Goal: Find specific page/section: Find specific page/section

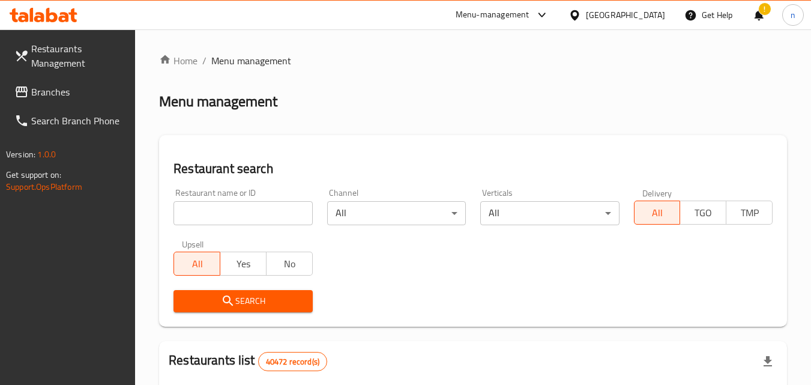
click at [609, 14] on div "[GEOGRAPHIC_DATA]" at bounding box center [625, 14] width 79 height 13
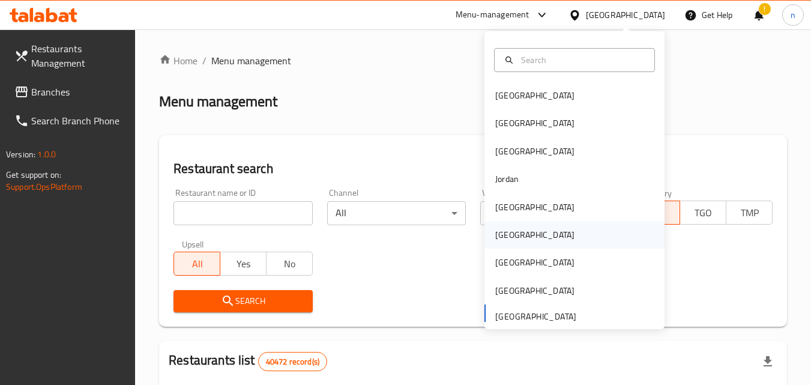
click at [499, 235] on div "[GEOGRAPHIC_DATA]" at bounding box center [534, 234] width 79 height 13
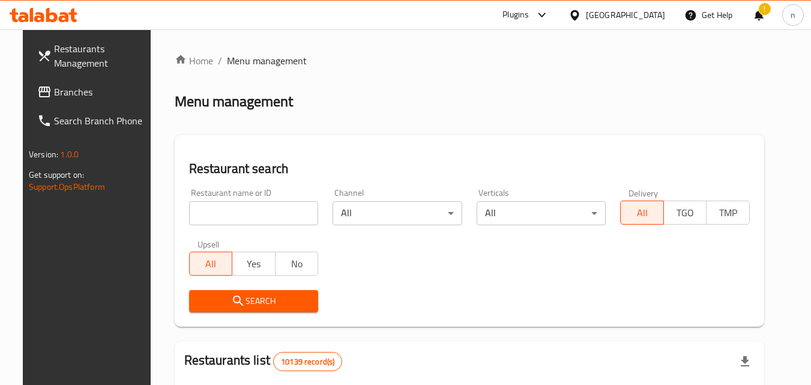
click at [74, 99] on link "Branches" at bounding box center [93, 91] width 131 height 29
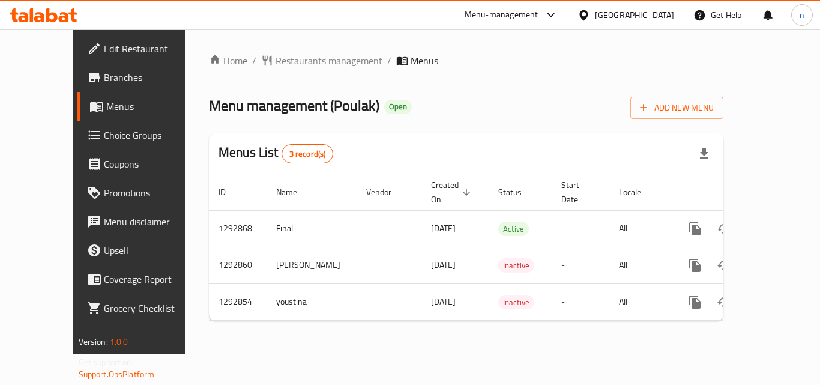
click at [106, 106] on span "Menus" at bounding box center [153, 106] width 94 height 14
click at [276, 61] on span "Restaurants management" at bounding box center [329, 60] width 107 height 14
click at [104, 46] on span "Edit Restaurant" at bounding box center [152, 48] width 96 height 14
